Goal: Transaction & Acquisition: Purchase product/service

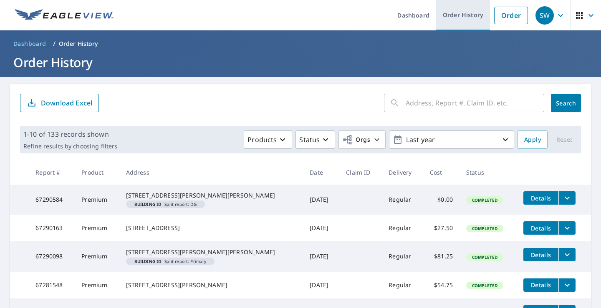
click at [459, 13] on link "Order History" at bounding box center [463, 15] width 54 height 30
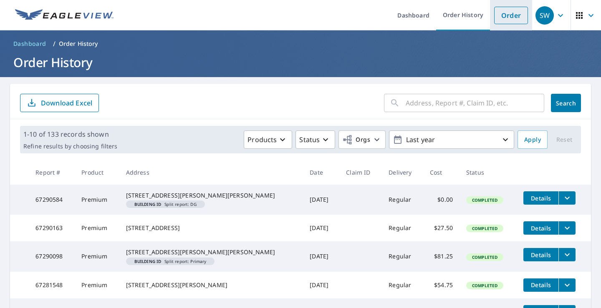
click at [500, 13] on link "Order" at bounding box center [511, 16] width 34 height 18
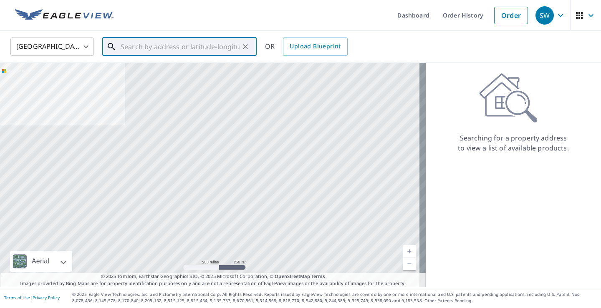
click at [163, 48] on input "text" at bounding box center [180, 46] width 119 height 23
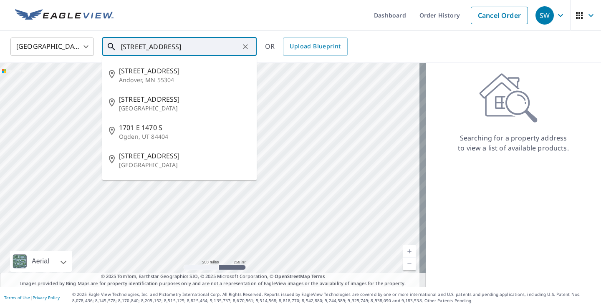
type input "[STREET_ADDRESS]"
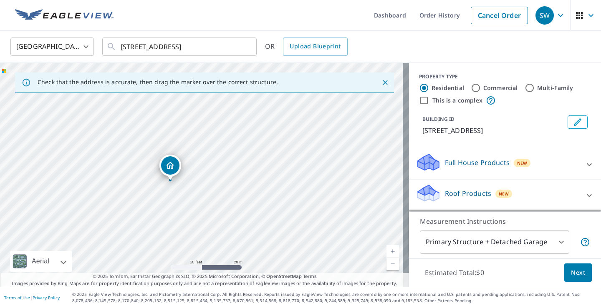
drag, startPoint x: 227, startPoint y: 202, endPoint x: 309, endPoint y: 89, distance: 139.3
click at [309, 89] on div "Check that the address is accurate, then drag the marker over the correct struc…" at bounding box center [204, 175] width 409 height 224
click at [354, 129] on div "[STREET_ADDRESS]" at bounding box center [204, 175] width 409 height 224
drag, startPoint x: 270, startPoint y: 227, endPoint x: 267, endPoint y: 178, distance: 49.3
click at [267, 178] on div "[STREET_ADDRESS]" at bounding box center [204, 175] width 409 height 224
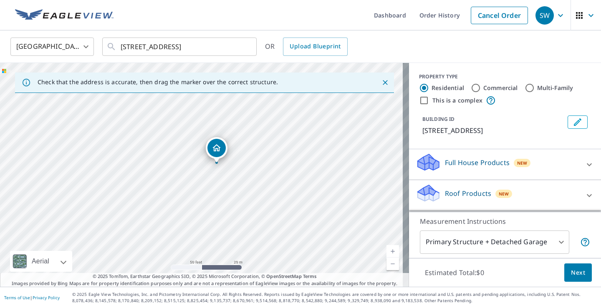
click at [267, 178] on div "[STREET_ADDRESS]" at bounding box center [204, 175] width 409 height 224
click at [584, 194] on icon at bounding box center [589, 196] width 10 height 10
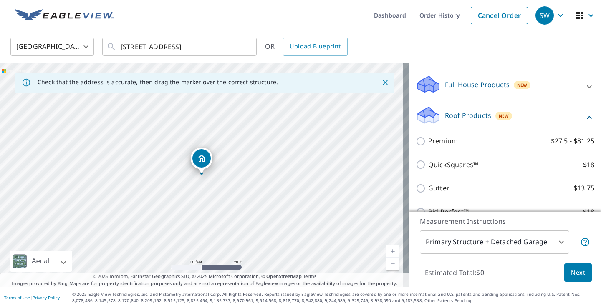
scroll to position [83, 0]
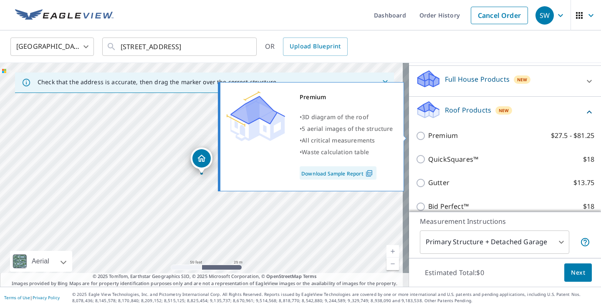
click at [429, 132] on p "Premium" at bounding box center [443, 136] width 30 height 10
click at [428, 132] on input "Premium $27.5 - $81.25" at bounding box center [421, 136] width 13 height 10
checkbox input "true"
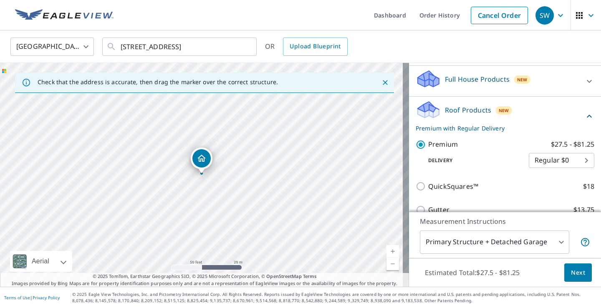
click at [575, 269] on span "Next" at bounding box center [578, 273] width 14 height 10
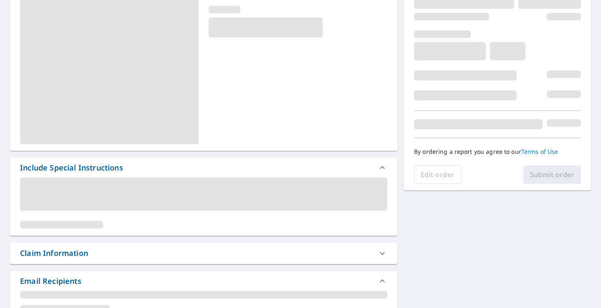
scroll to position [167, 0]
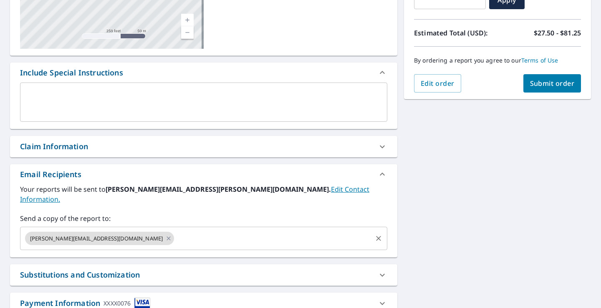
click at [185, 231] on input "text" at bounding box center [273, 239] width 196 height 16
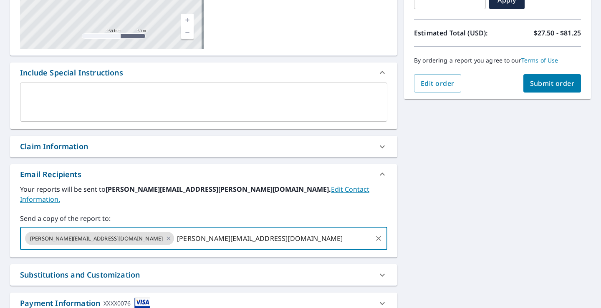
type input "[PERSON_NAME][EMAIL_ADDRESS][DOMAIN_NAME]"
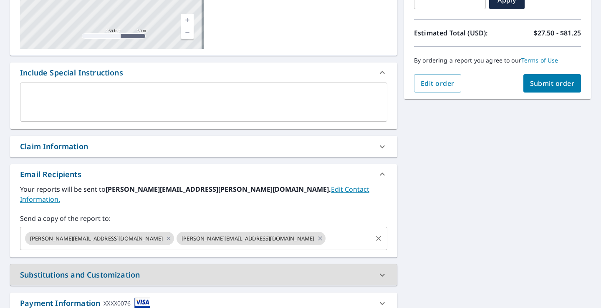
click at [327, 231] on input "text" at bounding box center [349, 239] width 44 height 16
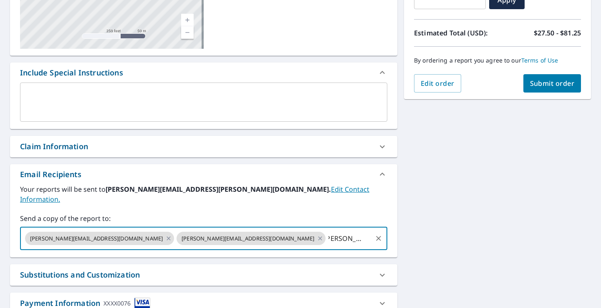
scroll to position [0, 11]
type input "[PERSON_NAME][EMAIL_ADDRESS][PERSON_NAME][DOMAIN_NAME]"
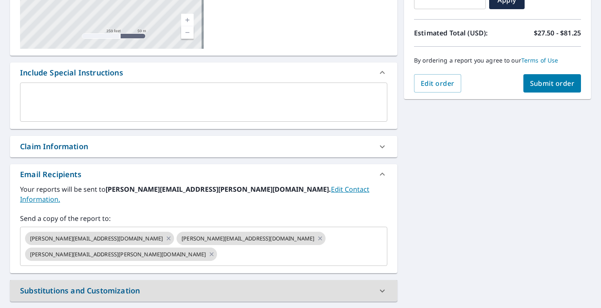
scroll to position [0, 0]
click at [560, 85] on span "Submit order" at bounding box center [552, 83] width 45 height 9
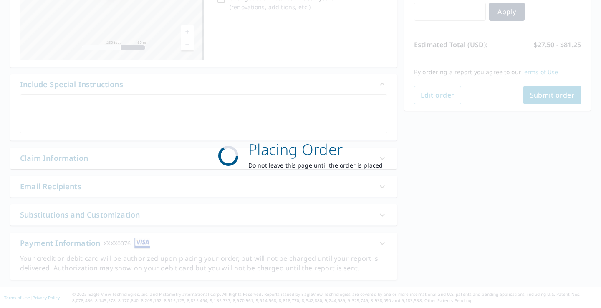
scroll to position [155, 0]
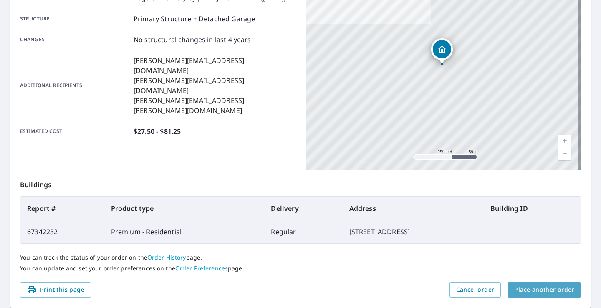
click at [547, 292] on span "Place another order" at bounding box center [544, 290] width 60 height 10
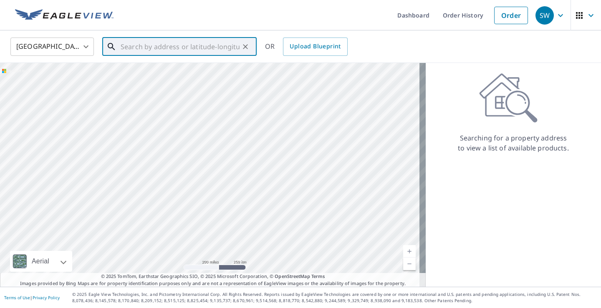
click at [195, 50] on input "text" at bounding box center [180, 46] width 119 height 23
type input "0"
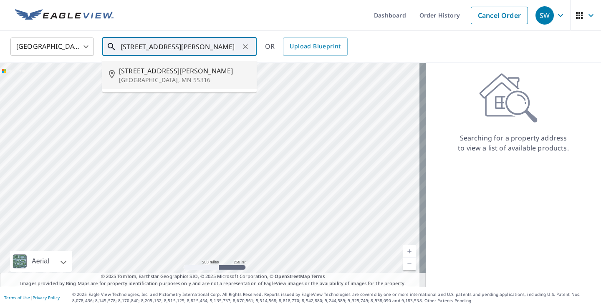
click at [128, 78] on p "[GEOGRAPHIC_DATA], MN 55316" at bounding box center [184, 80] width 131 height 8
type input "[STREET_ADDRESS][PERSON_NAME]"
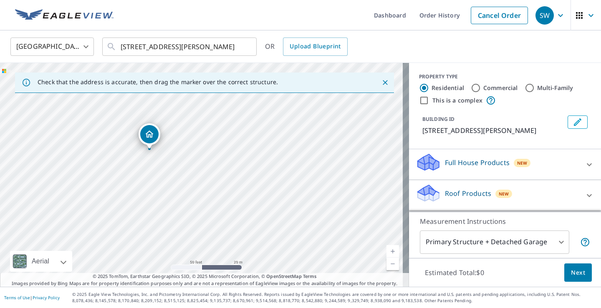
click at [219, 183] on div "[STREET_ADDRESS][PERSON_NAME]" at bounding box center [204, 175] width 409 height 224
click at [584, 193] on icon at bounding box center [589, 196] width 10 height 10
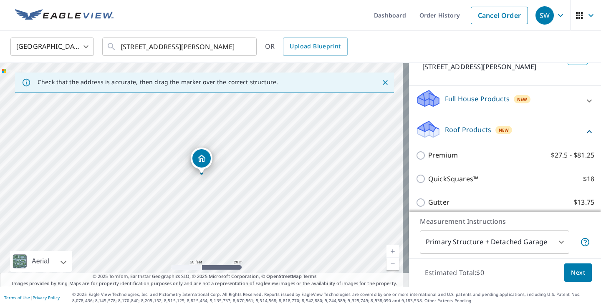
scroll to position [83, 0]
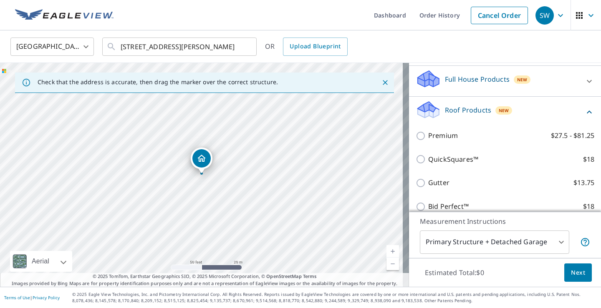
click at [332, 214] on div "[STREET_ADDRESS][PERSON_NAME]" at bounding box center [204, 175] width 409 height 224
click at [255, 165] on div "[STREET_ADDRESS][PERSON_NAME]" at bounding box center [204, 175] width 409 height 224
